Goal: Use online tool/utility: Utilize a website feature to perform a specific function

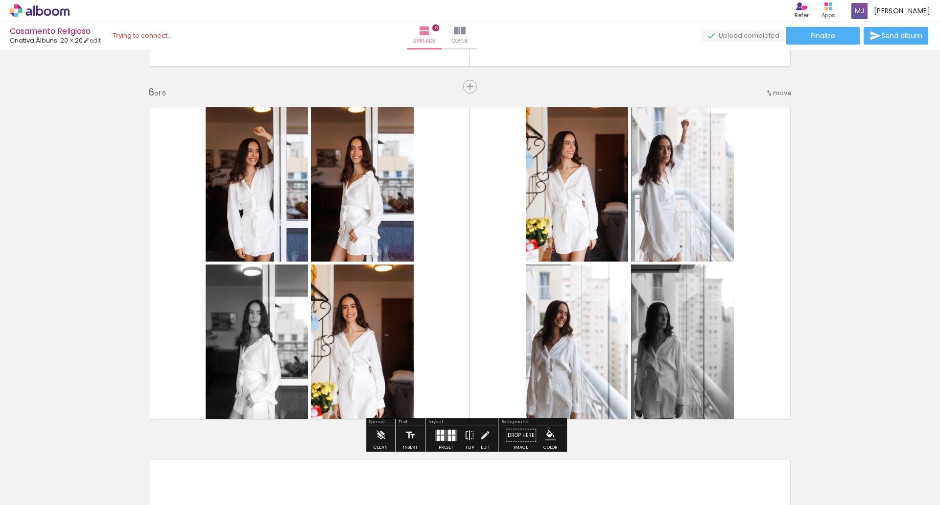
scroll to position [0, 2334]
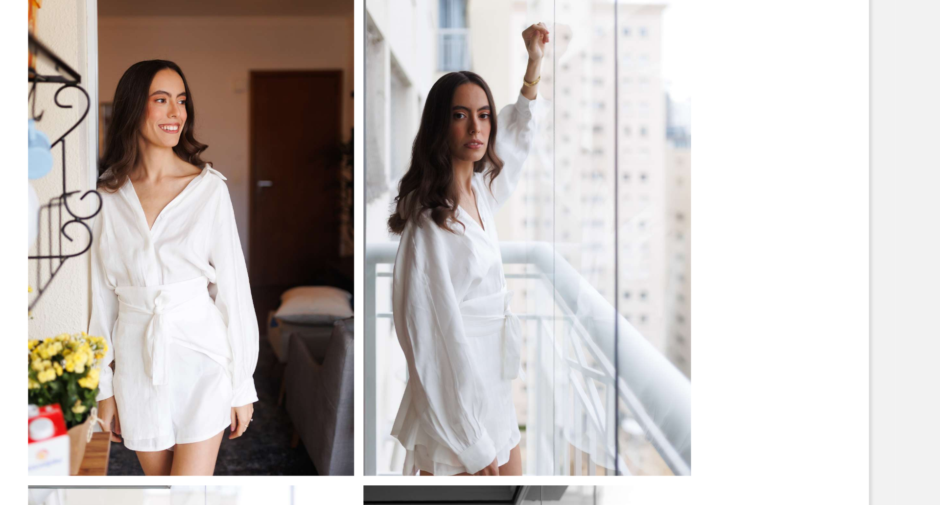
scroll to position [1721, 0]
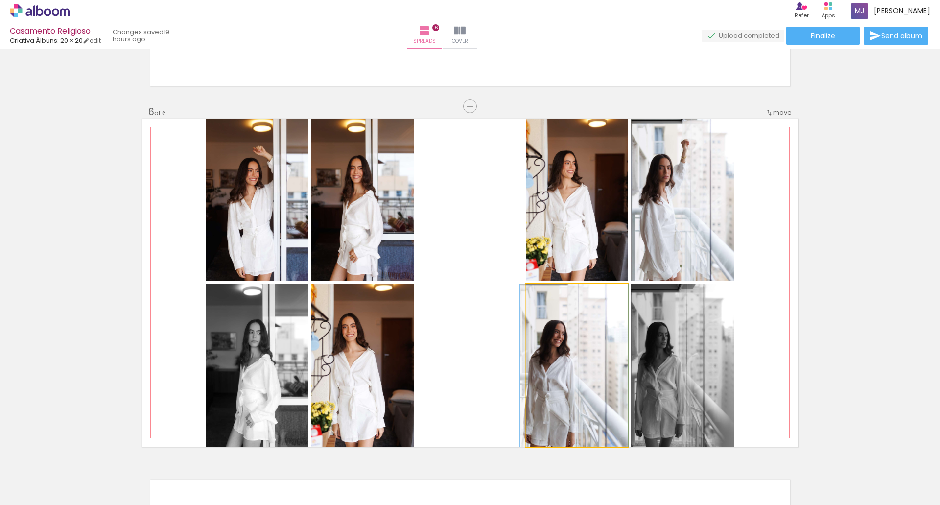
drag, startPoint x: 553, startPoint y: 347, endPoint x: 528, endPoint y: 330, distance: 30.9
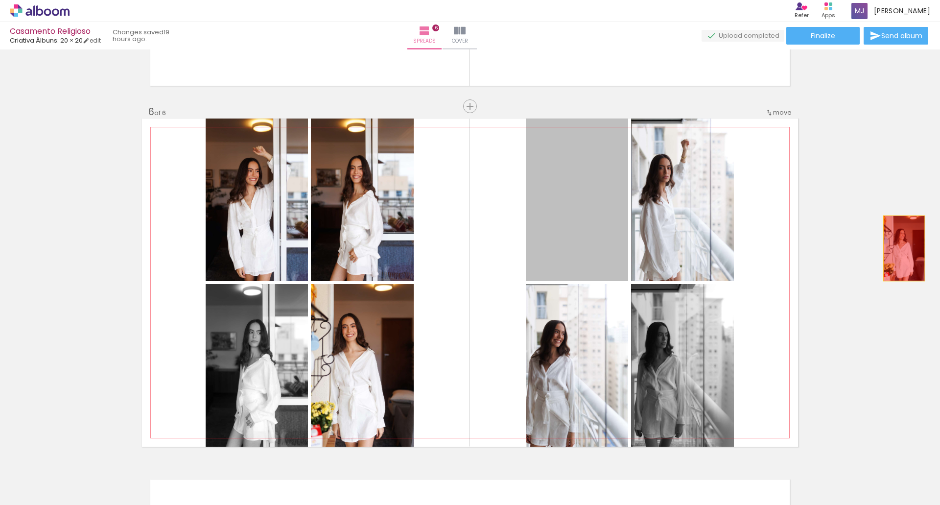
drag, startPoint x: 575, startPoint y: 194, endPoint x: 900, endPoint y: 248, distance: 329.0
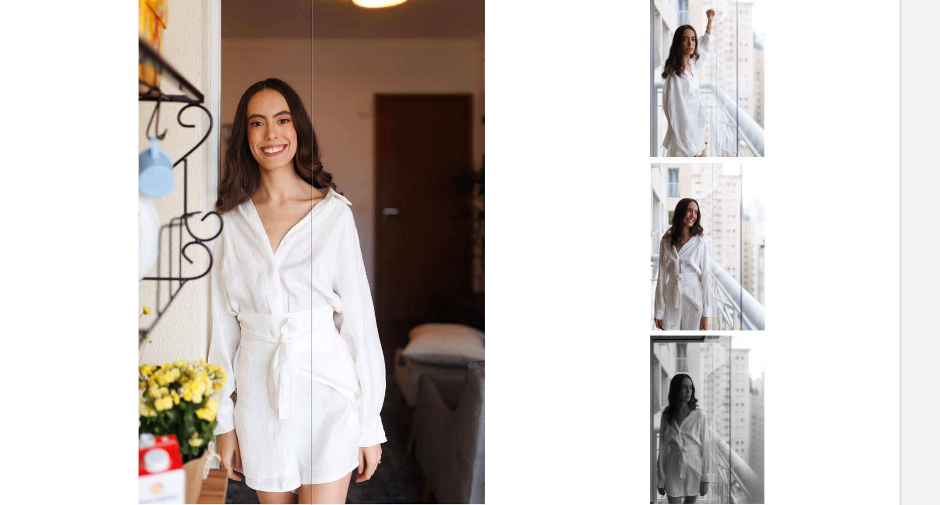
scroll to position [1773, 0]
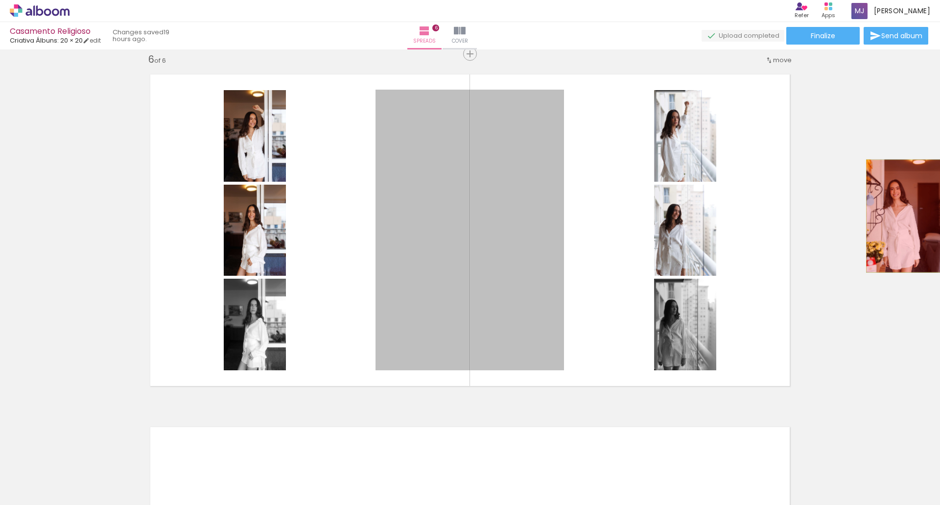
drag, startPoint x: 464, startPoint y: 213, endPoint x: 900, endPoint y: 216, distance: 435.5
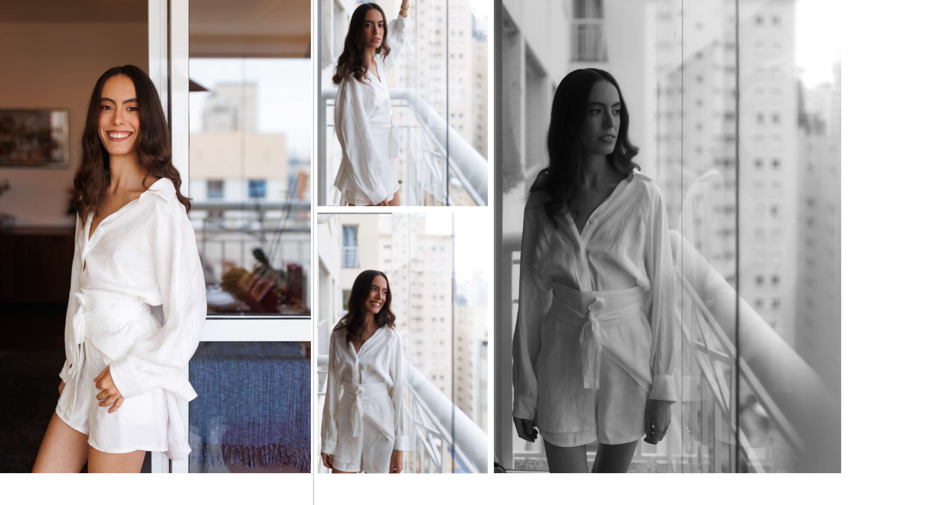
scroll to position [1842, 0]
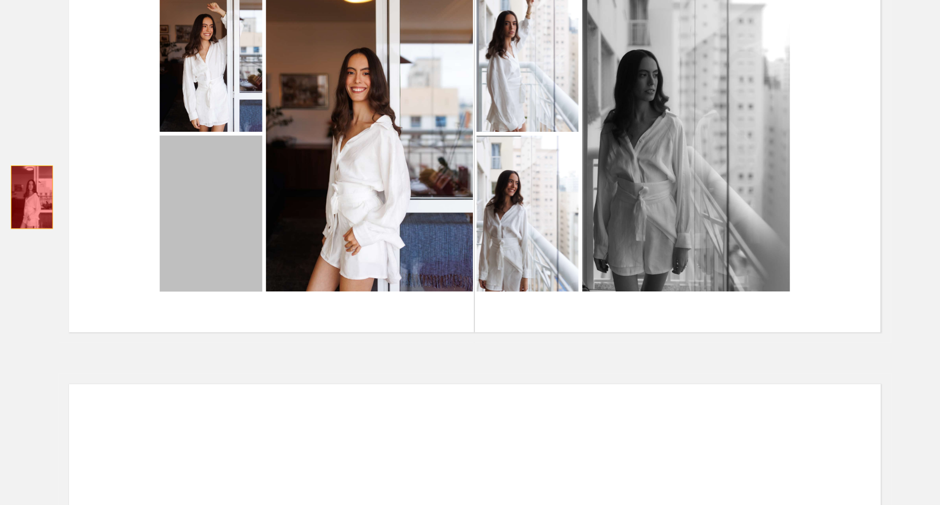
drag, startPoint x: 279, startPoint y: 201, endPoint x: 117, endPoint y: 211, distance: 162.3
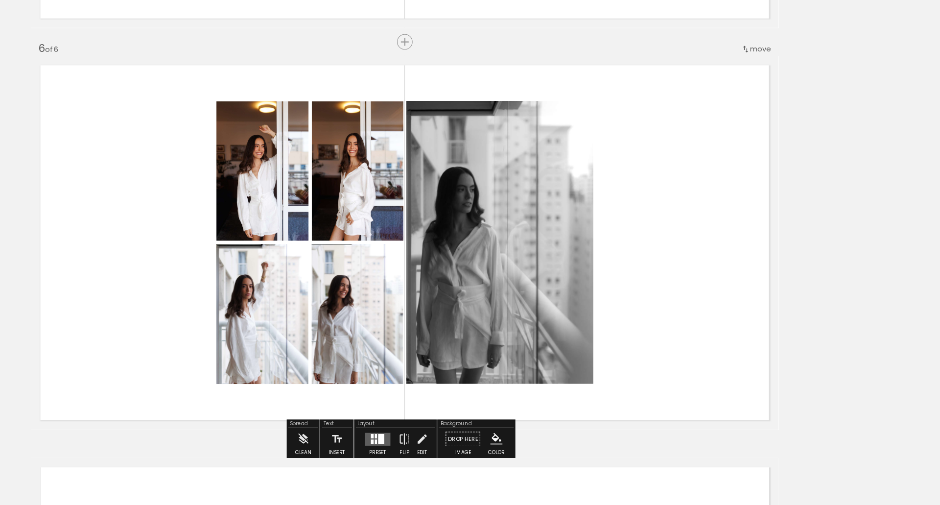
scroll to position [0, 0]
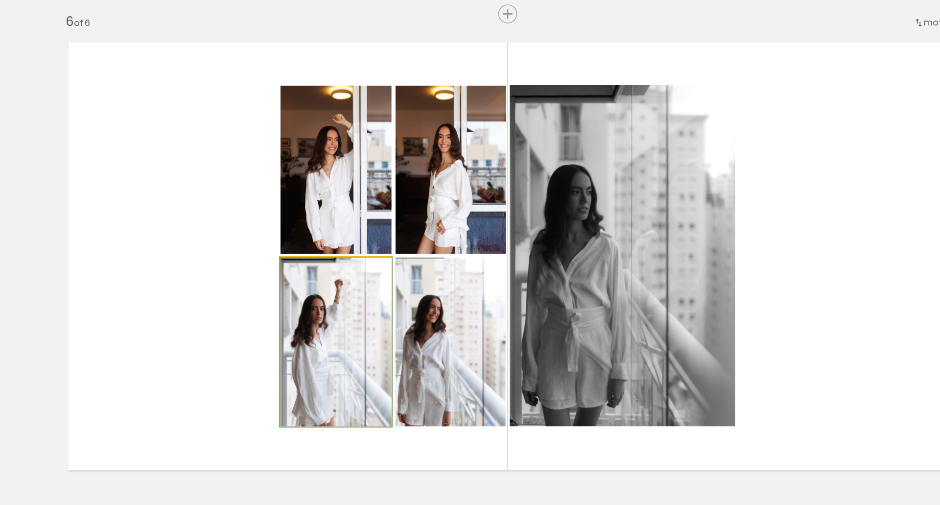
click at [368, 323] on quentale-photo at bounding box center [344, 337] width 81 height 123
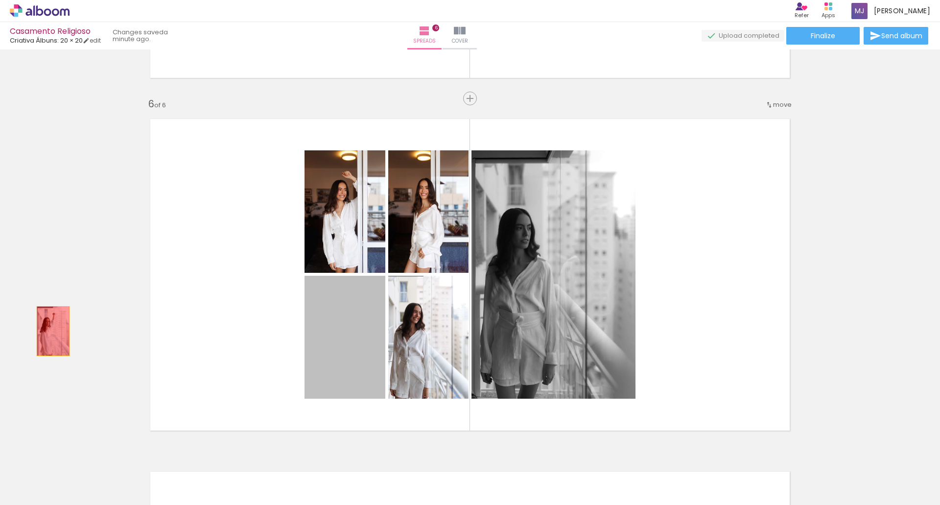
drag, startPoint x: 355, startPoint y: 351, endPoint x: 49, endPoint y: 331, distance: 306.5
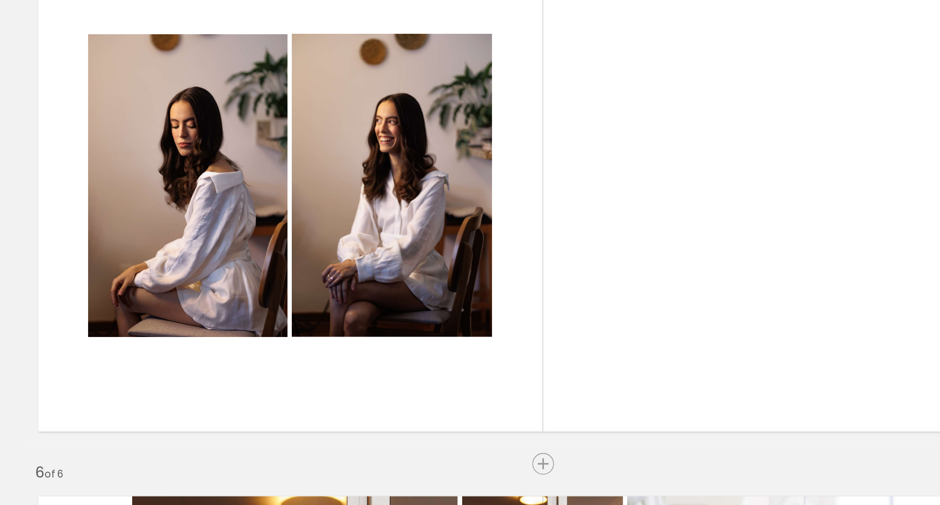
scroll to position [1452, 0]
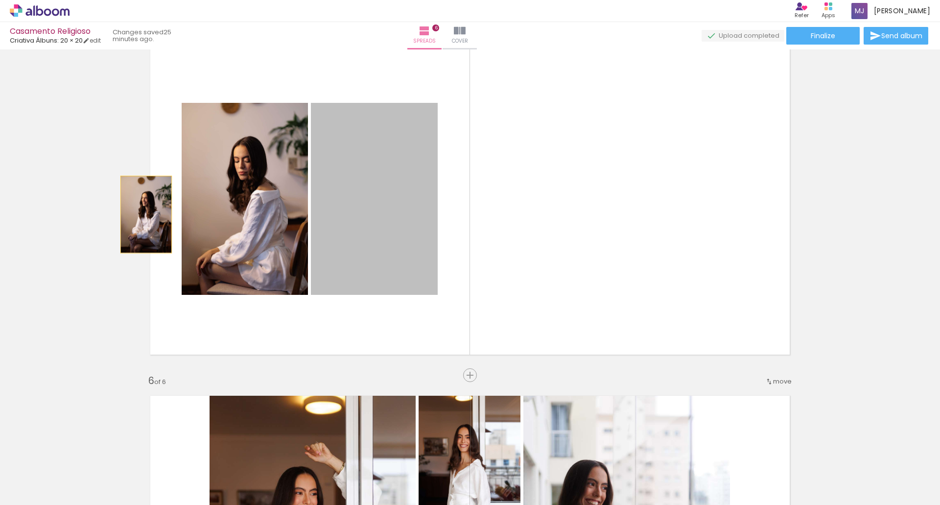
drag, startPoint x: 400, startPoint y: 188, endPoint x: 111, endPoint y: 207, distance: 290.3
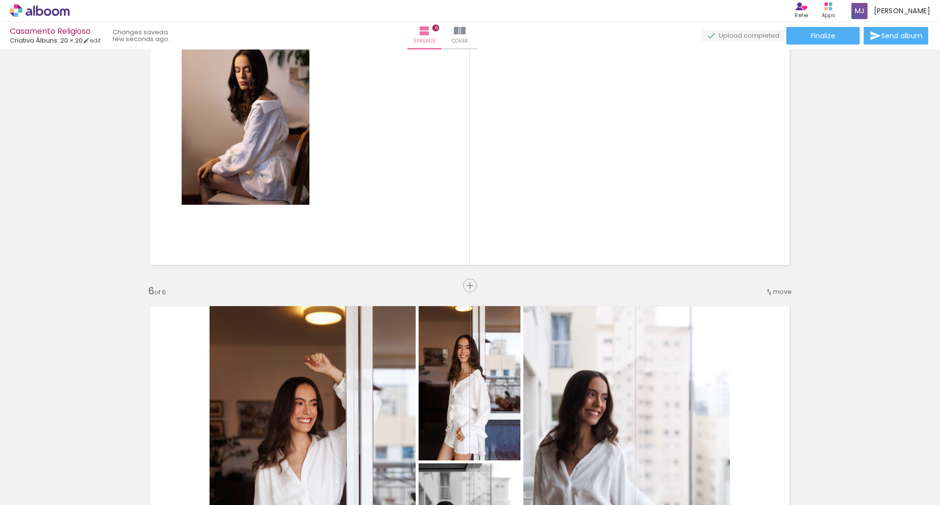
scroll to position [1533, 0]
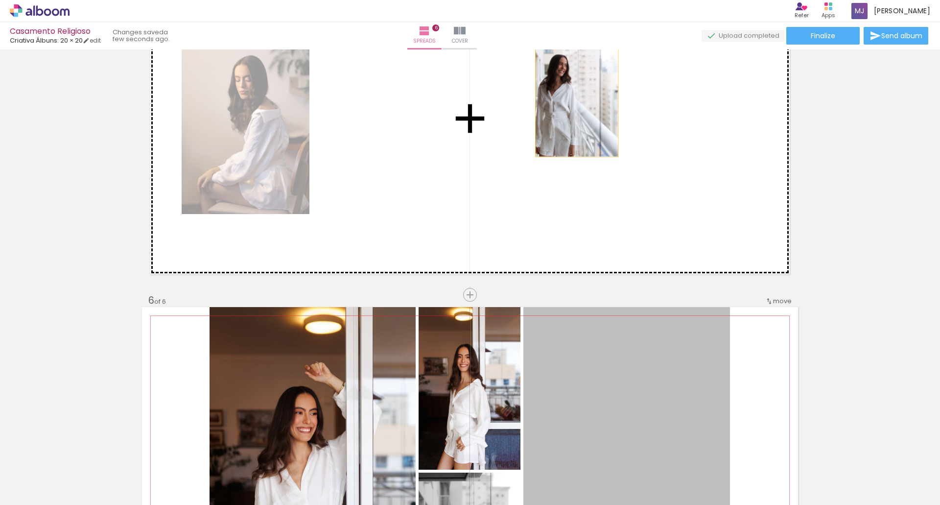
drag, startPoint x: 660, startPoint y: 358, endPoint x: 573, endPoint y: 91, distance: 280.9
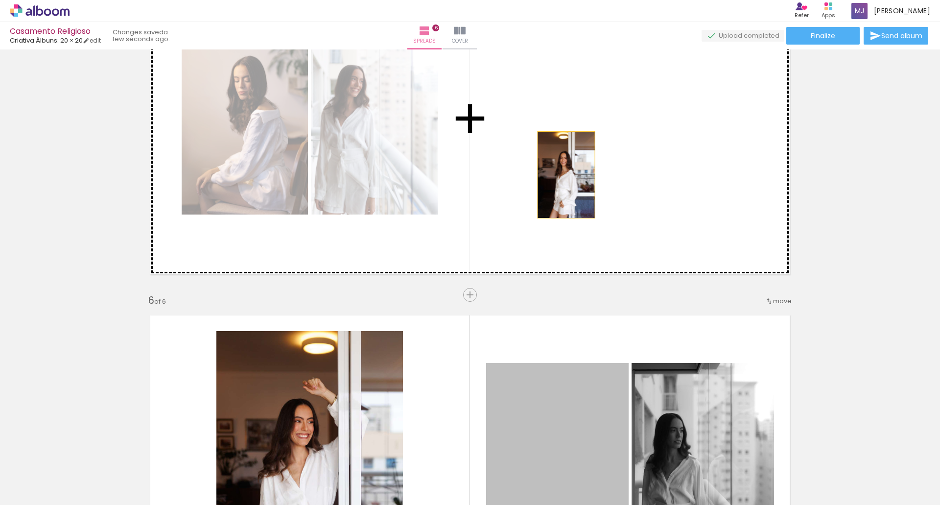
drag, startPoint x: 550, startPoint y: 434, endPoint x: 564, endPoint y: 165, distance: 268.6
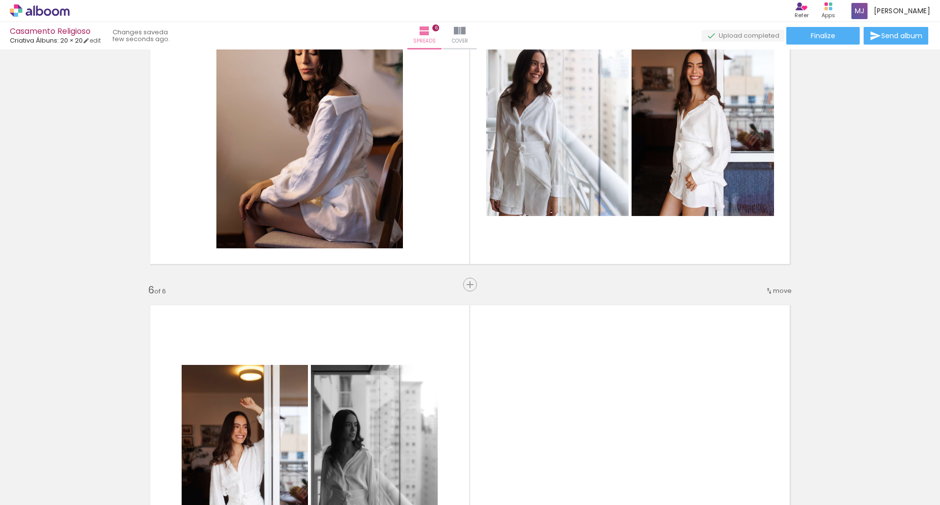
scroll to position [1543, 0]
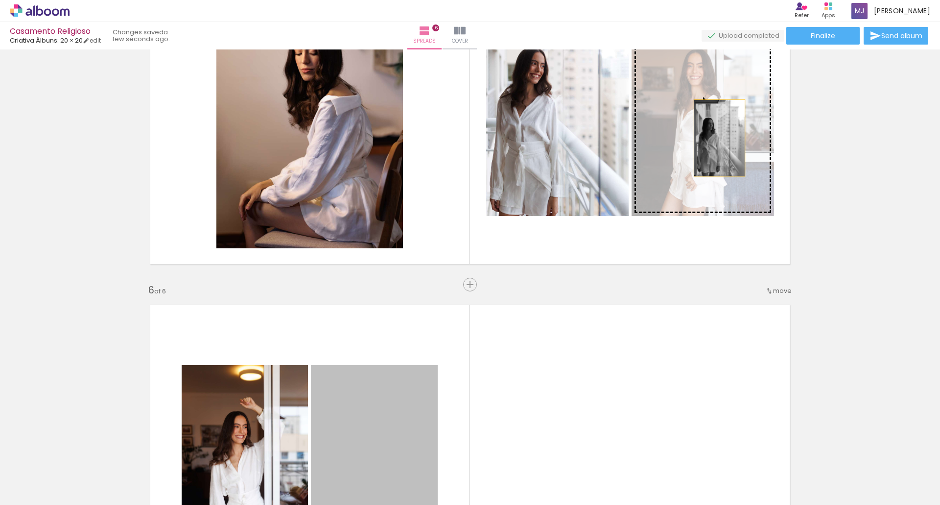
drag, startPoint x: 375, startPoint y: 398, endPoint x: 716, endPoint y: 137, distance: 430.0
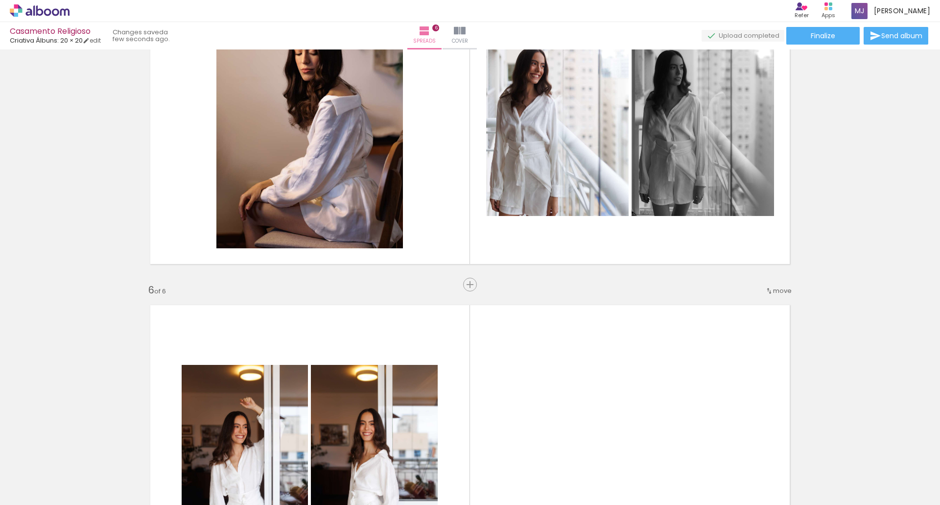
drag, startPoint x: 400, startPoint y: 397, endPoint x: 372, endPoint y: 397, distance: 28.4
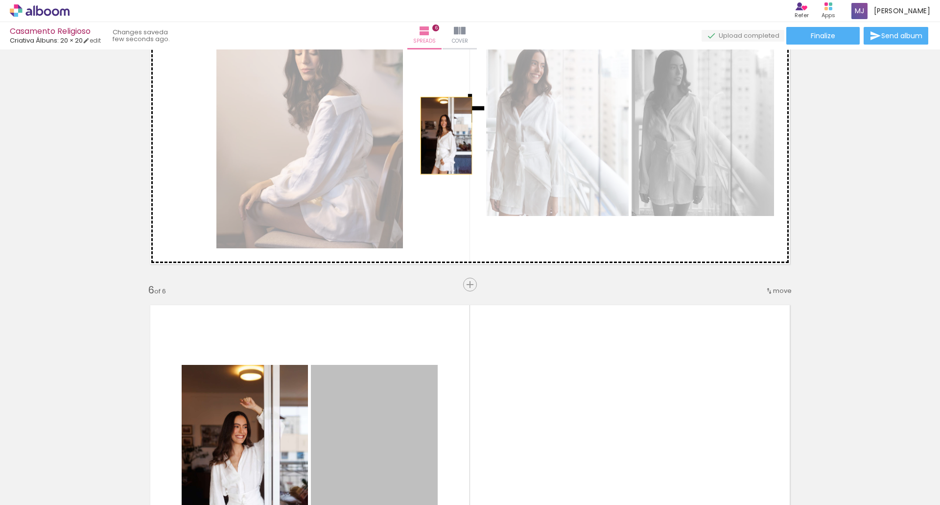
drag, startPoint x: 372, startPoint y: 397, endPoint x: 443, endPoint y: 135, distance: 271.7
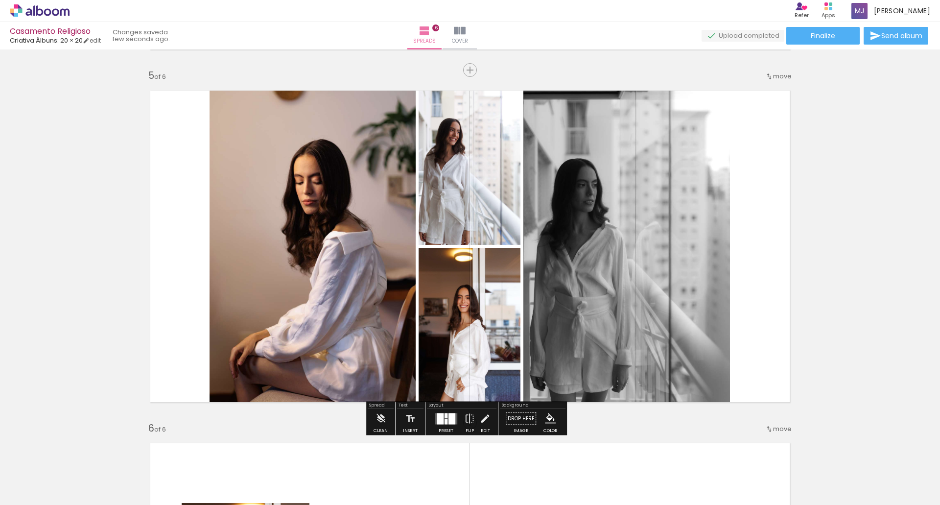
scroll to position [1407, 0]
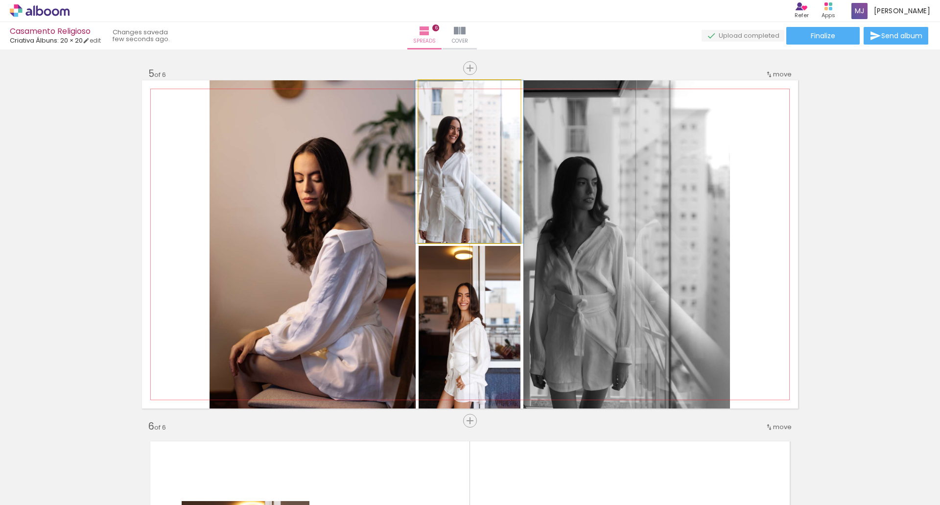
drag, startPoint x: 438, startPoint y: 203, endPoint x: 344, endPoint y: 247, distance: 103.8
click at [0, 0] on slot at bounding box center [0, 0] width 0 height 0
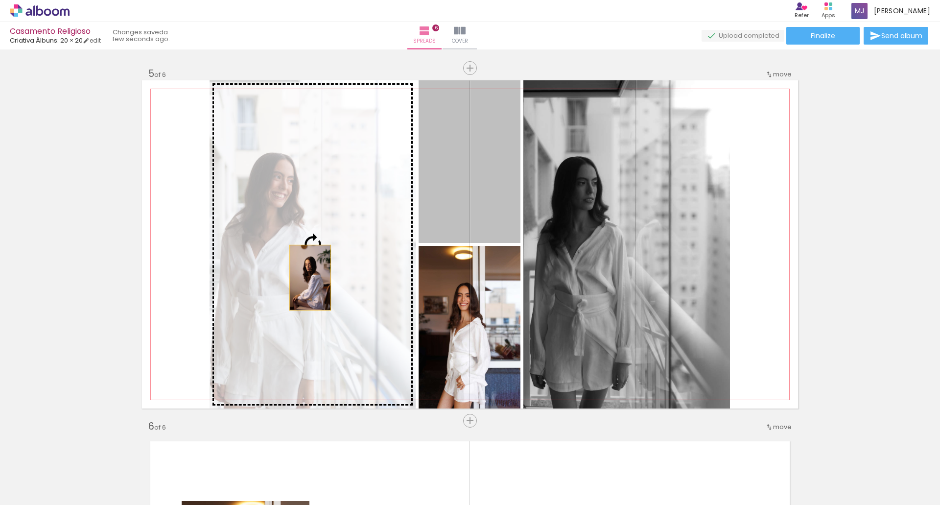
drag, startPoint x: 478, startPoint y: 184, endPoint x: 301, endPoint y: 281, distance: 201.3
click at [0, 0] on slot at bounding box center [0, 0] width 0 height 0
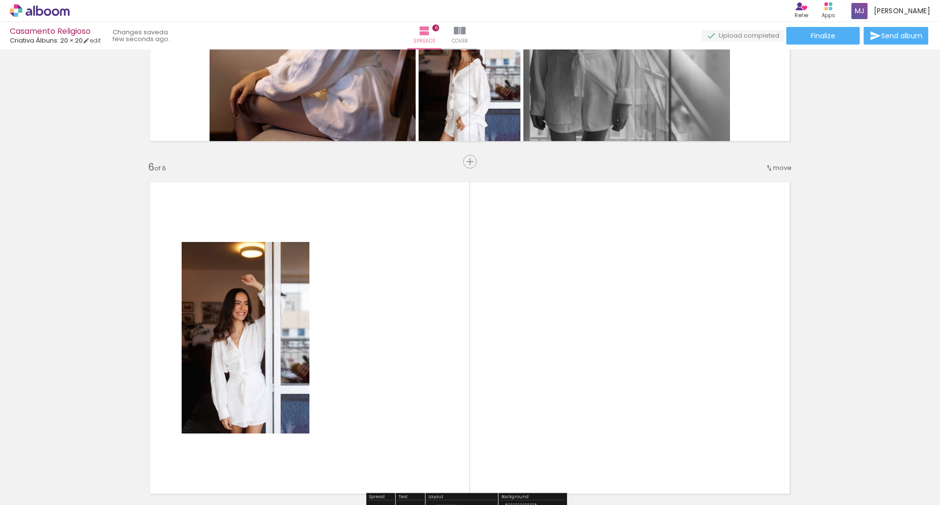
scroll to position [1666, 0]
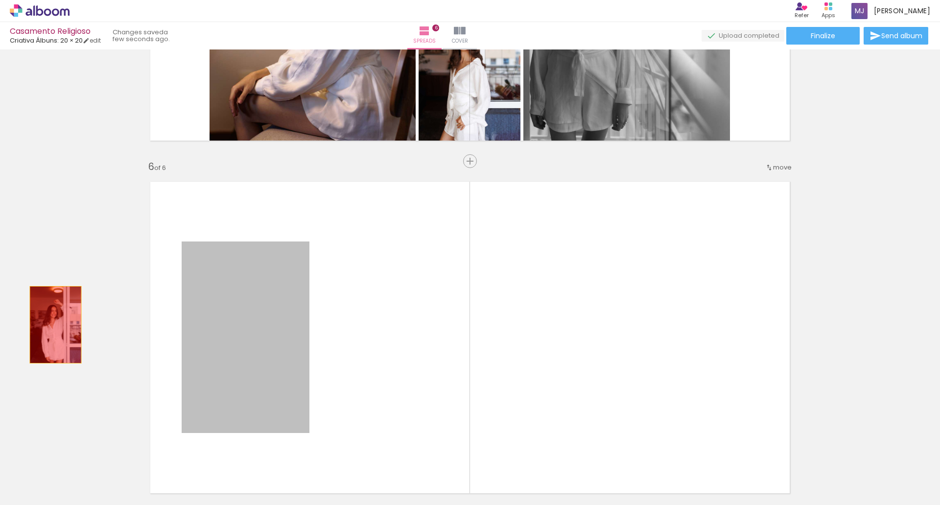
drag, startPoint x: 274, startPoint y: 426, endPoint x: 52, endPoint y: 323, distance: 244.6
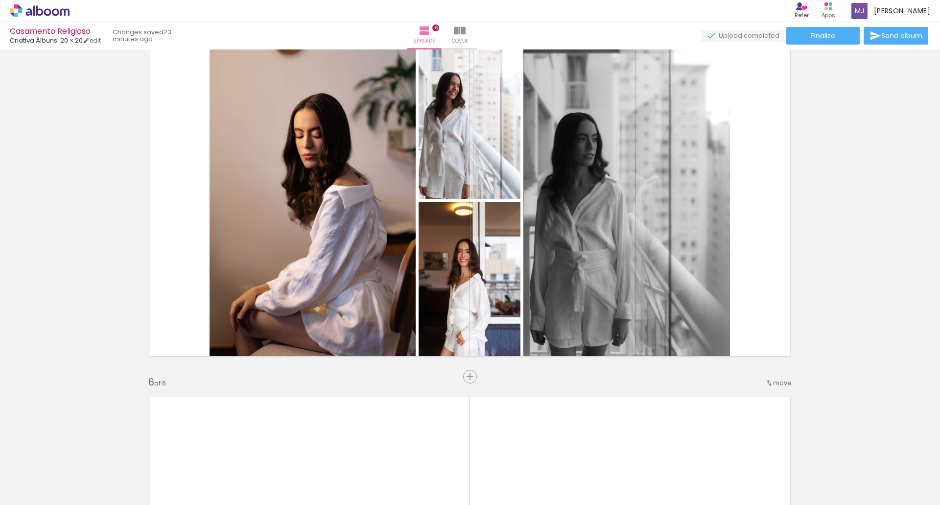
scroll to position [1451, 0]
